Goal: Information Seeking & Learning: Learn about a topic

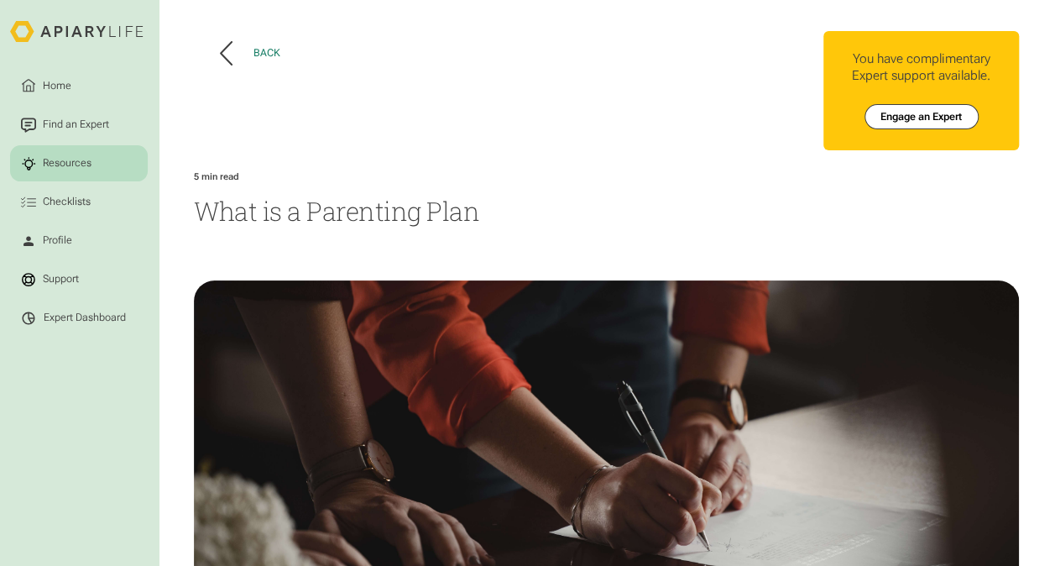
click at [257, 55] on div "Back" at bounding box center [266, 53] width 27 height 13
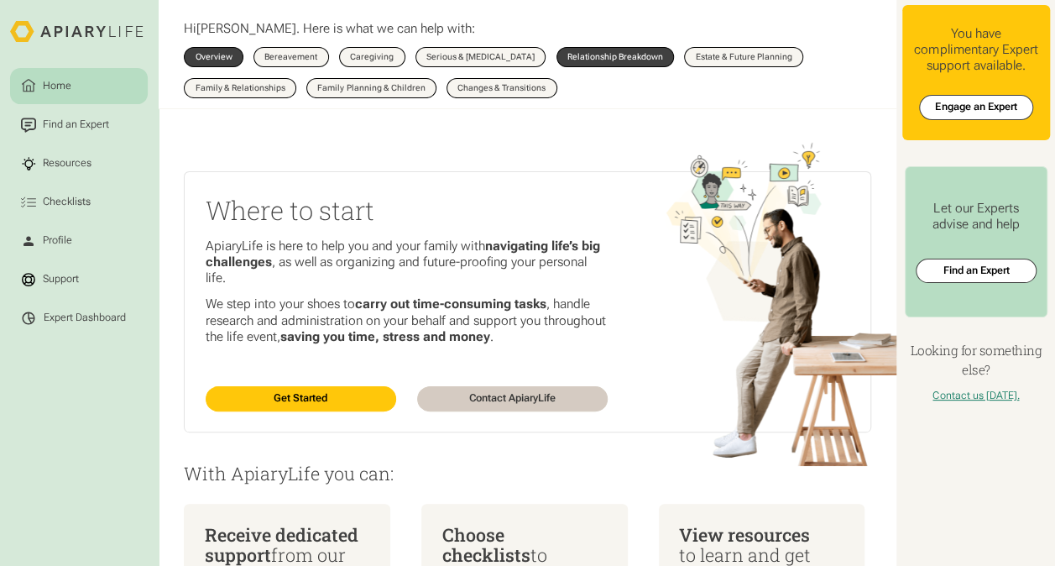
click at [645, 55] on div "Relationship Breakdown" at bounding box center [616, 57] width 96 height 8
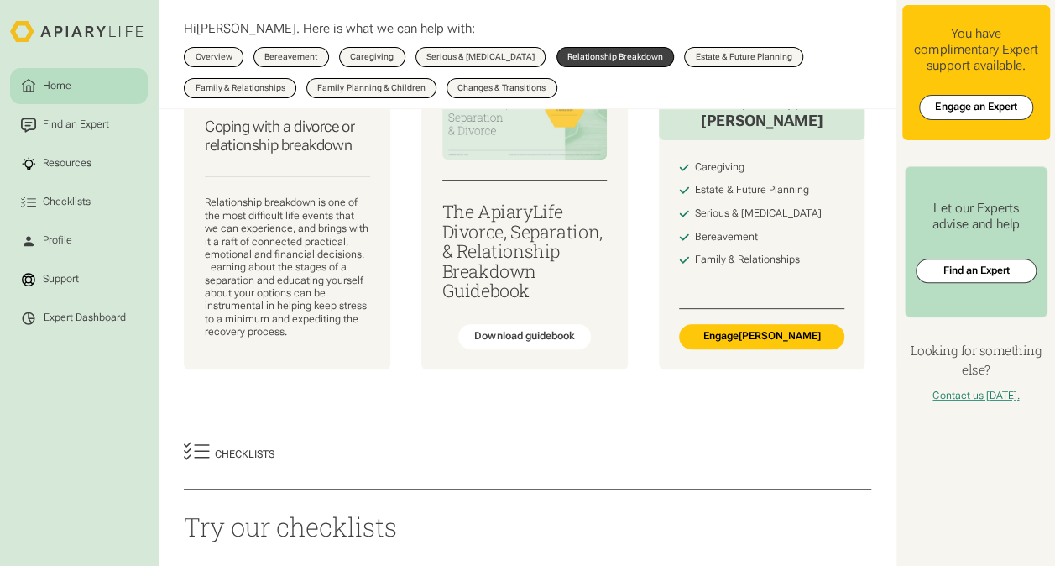
scroll to position [84, 0]
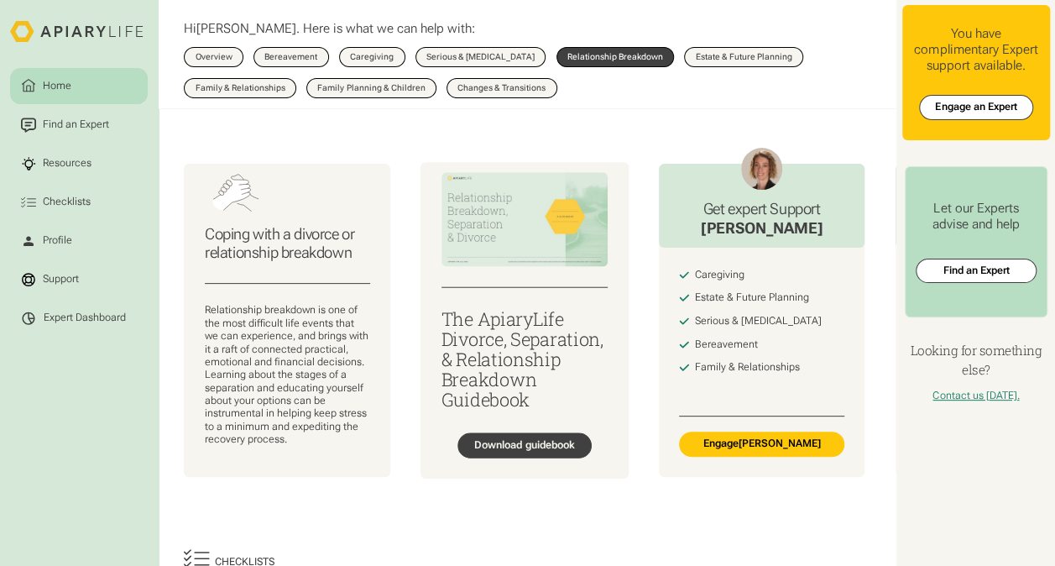
click at [513, 448] on div "Download guidebook" at bounding box center [524, 445] width 101 height 13
